Goal: Task Accomplishment & Management: Use online tool/utility

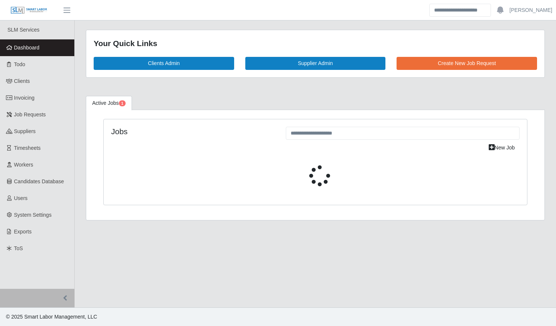
select select "****"
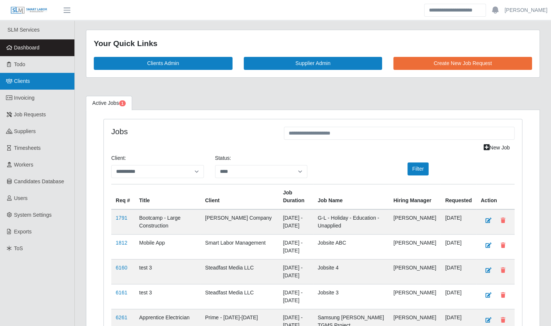
click at [30, 85] on link "Clients" at bounding box center [37, 81] width 74 height 17
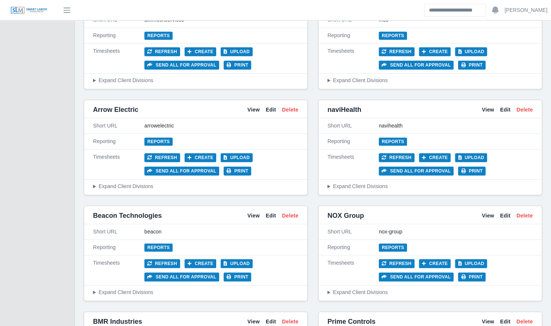
scroll to position [313, 0]
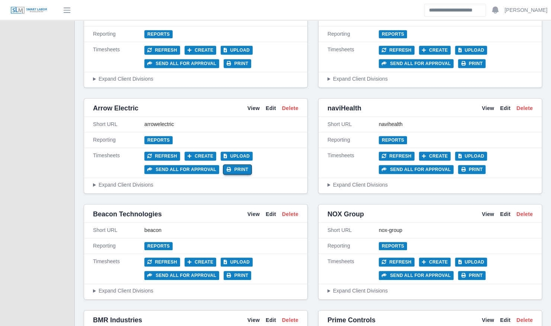
click at [239, 167] on button "Print" at bounding box center [237, 169] width 28 height 9
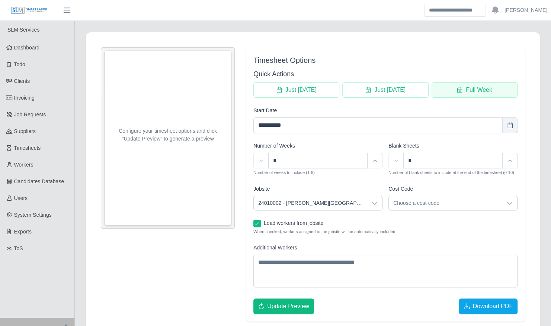
click at [466, 89] on span "Full Week" at bounding box center [478, 90] width 26 height 9
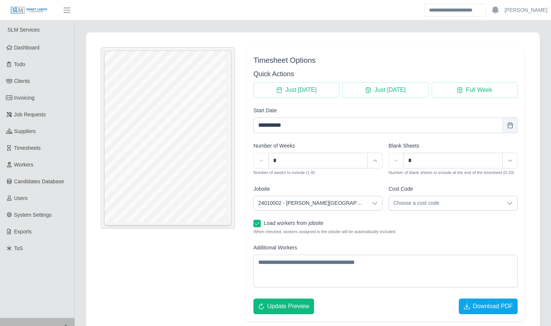
click at [360, 199] on span "24010002 - Kenneland Chalet Building" at bounding box center [310, 203] width 113 height 14
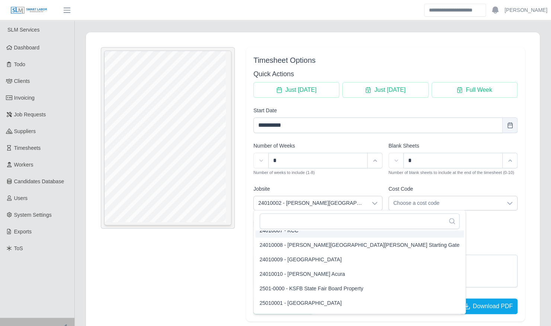
scroll to position [64, 0]
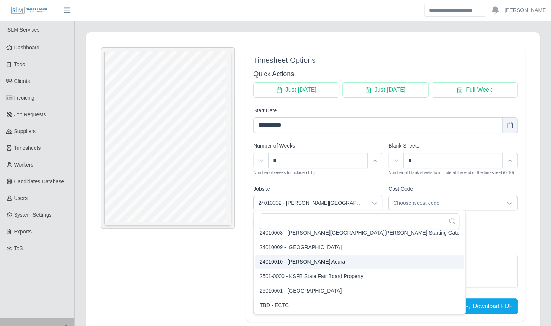
click at [328, 261] on span "24010010 - Neill Huffman Acura" at bounding box center [303, 262] width 86 height 8
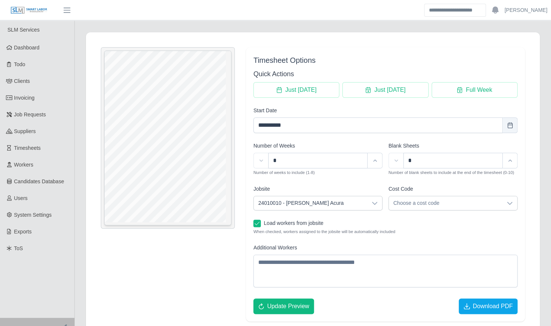
click at [439, 204] on span "Choose a cost code" at bounding box center [445, 203] width 113 height 14
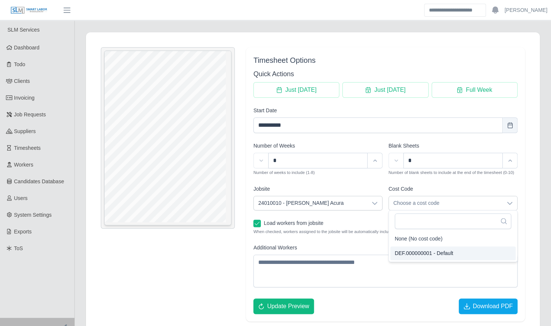
click at [425, 255] on span "DEF.000000001 - Default" at bounding box center [423, 253] width 58 height 8
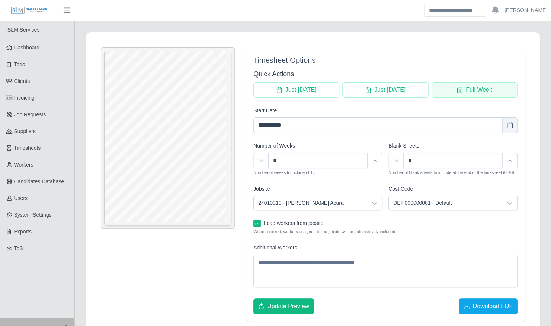
click at [468, 82] on button "Full Week" at bounding box center [474, 90] width 86 height 16
click at [487, 306] on span "Download PDF" at bounding box center [492, 306] width 40 height 9
click at [351, 200] on span "24010010 - Neill Huffman Acura" at bounding box center [310, 203] width 113 height 14
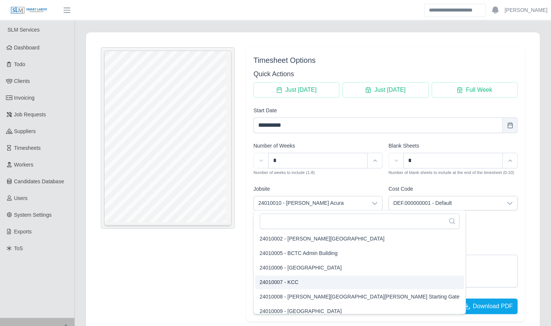
scroll to position [64, 0]
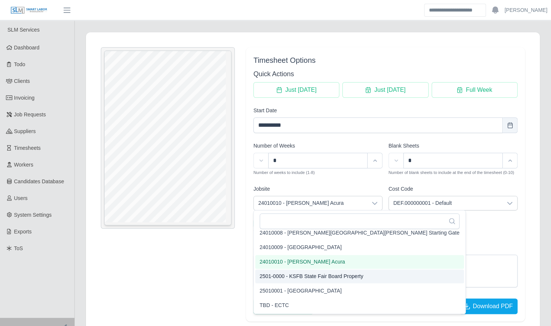
click at [331, 275] on span "2501-0000 - KSFB State Fair Board Property" at bounding box center [312, 277] width 104 height 8
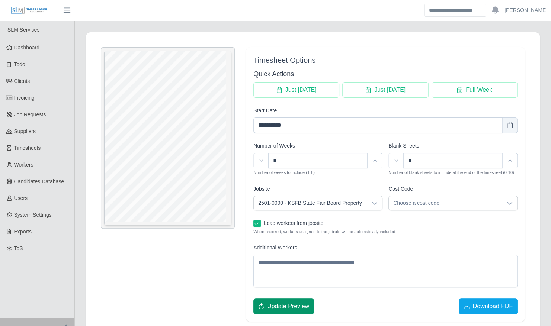
click at [302, 306] on span "Update Preview" at bounding box center [288, 306] width 42 height 9
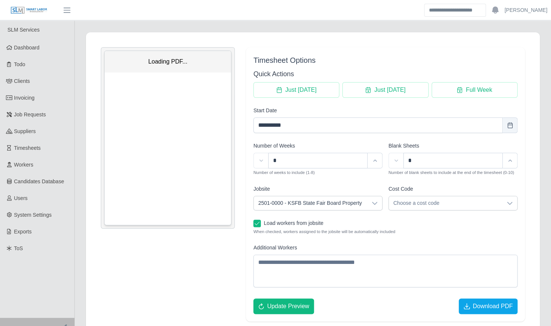
scroll to position [0, 0]
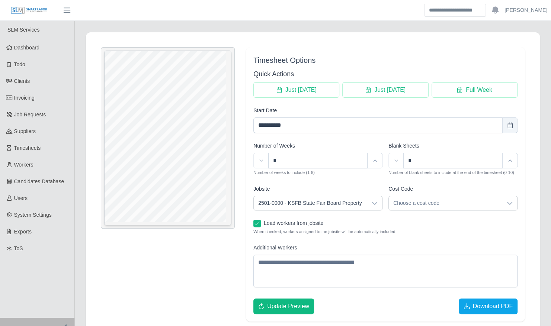
click at [499, 203] on span "Choose a cost code" at bounding box center [445, 203] width 113 height 14
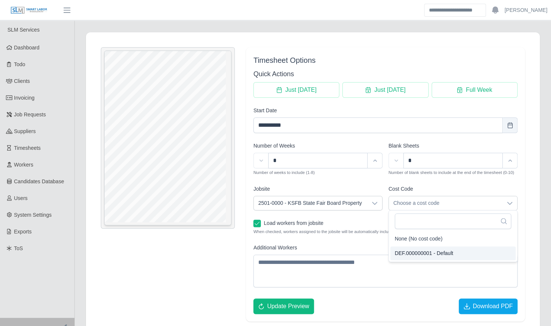
click at [436, 251] on span "DEF.000000001 - Default" at bounding box center [423, 253] width 58 height 8
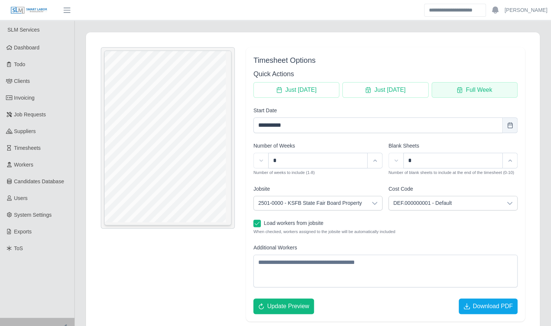
click at [479, 92] on span "Full Week" at bounding box center [478, 90] width 26 height 9
click at [485, 306] on span "Download PDF" at bounding box center [492, 306] width 40 height 9
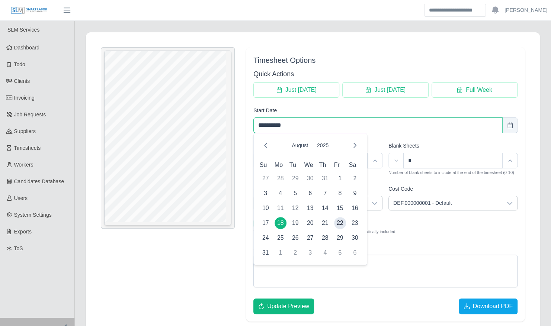
click at [329, 128] on input "**********" at bounding box center [377, 125] width 249 height 16
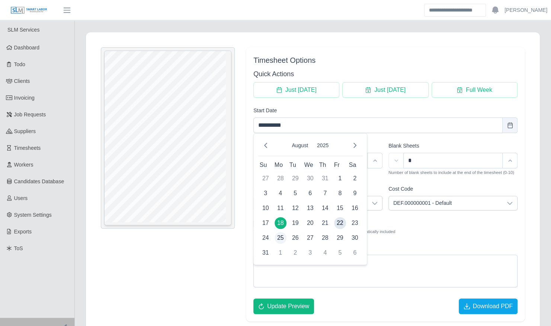
click at [280, 238] on span "25" at bounding box center [280, 238] width 12 height 12
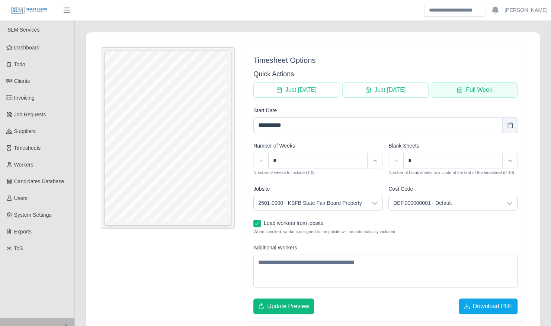
click at [480, 93] on span "Full Week" at bounding box center [478, 90] width 26 height 9
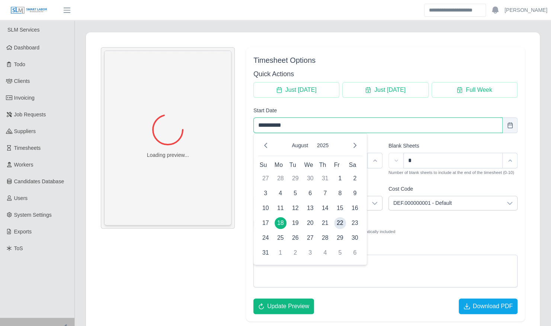
click at [331, 130] on input "**********" at bounding box center [377, 125] width 249 height 16
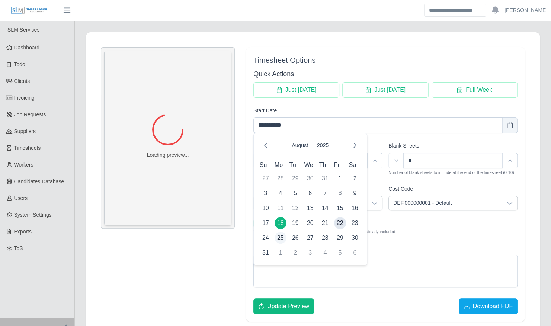
click at [281, 241] on span "25" at bounding box center [280, 238] width 12 height 12
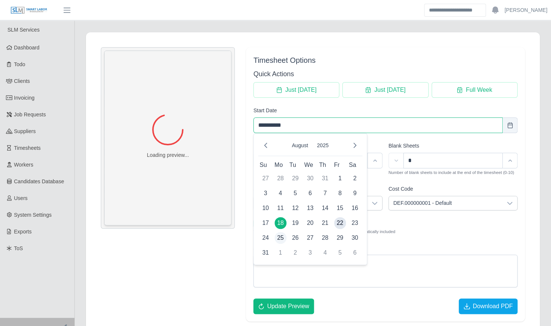
type input "**********"
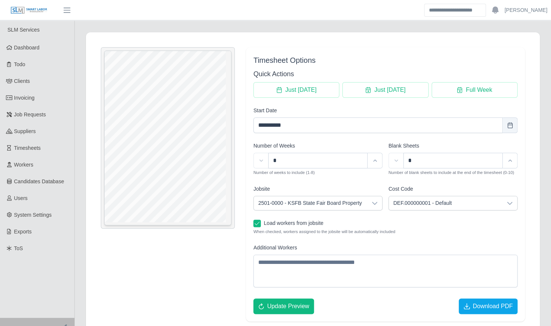
click at [323, 203] on span "2501-0000 - KSFB State Fair Board Property" at bounding box center [310, 203] width 113 height 14
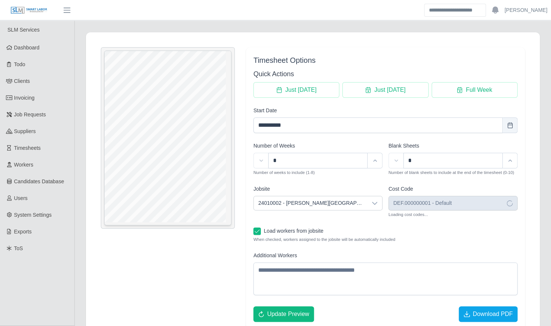
click at [326, 238] on span "24010002 - Kenneland Chalet Building" at bounding box center [322, 239] width 125 height 8
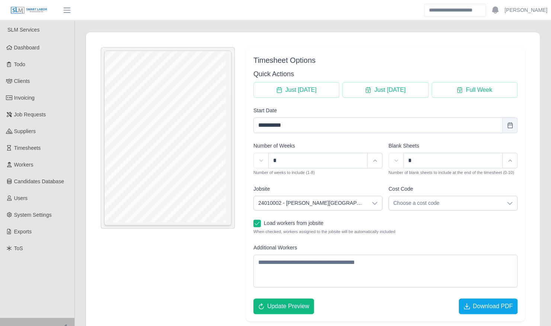
click at [436, 206] on span "Choose a cost code" at bounding box center [445, 203] width 113 height 14
click at [296, 302] on span "Update Preview" at bounding box center [288, 306] width 42 height 9
click at [494, 304] on span "Download PDF" at bounding box center [492, 306] width 40 height 9
click at [42, 152] on link "Timesheets" at bounding box center [37, 148] width 74 height 17
